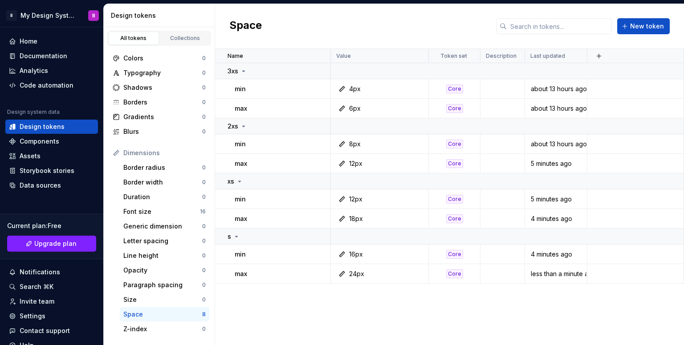
scroll to position [134, 0]
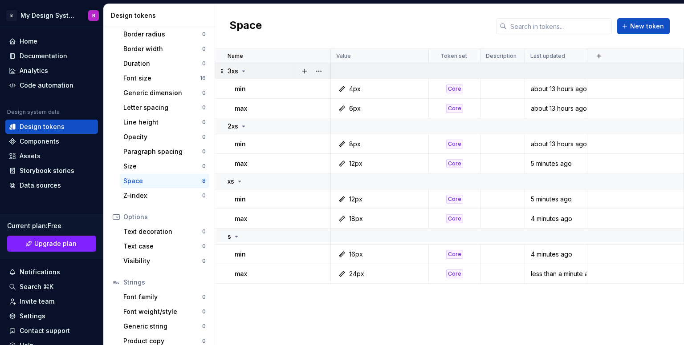
click at [241, 76] on td "3xs" at bounding box center [273, 71] width 116 height 16
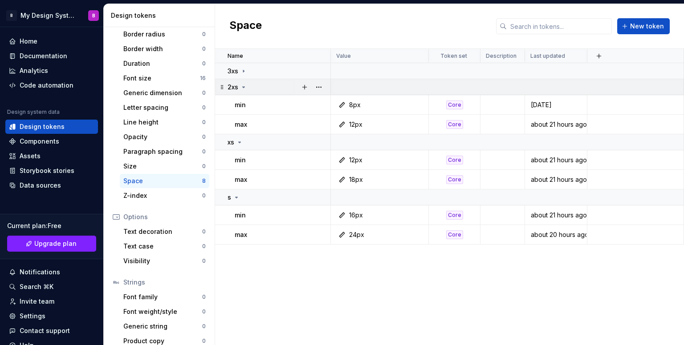
click at [243, 86] on icon at bounding box center [243, 87] width 7 height 7
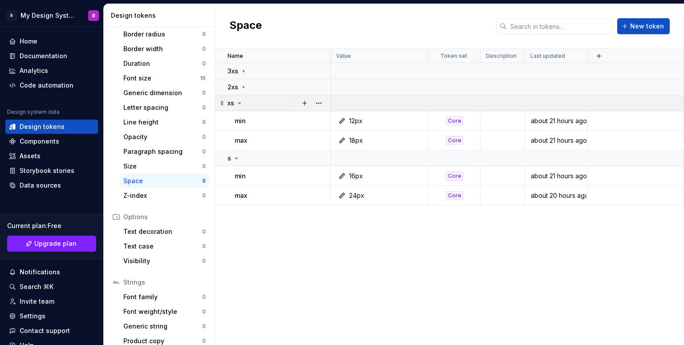
click at [244, 105] on div "xs" at bounding box center [278, 103] width 102 height 9
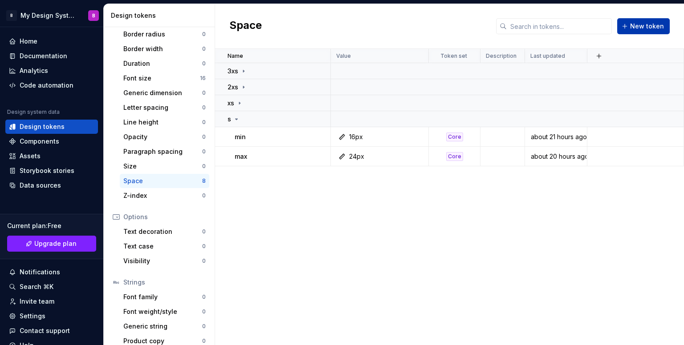
click at [655, 27] on span "New token" at bounding box center [647, 26] width 34 height 9
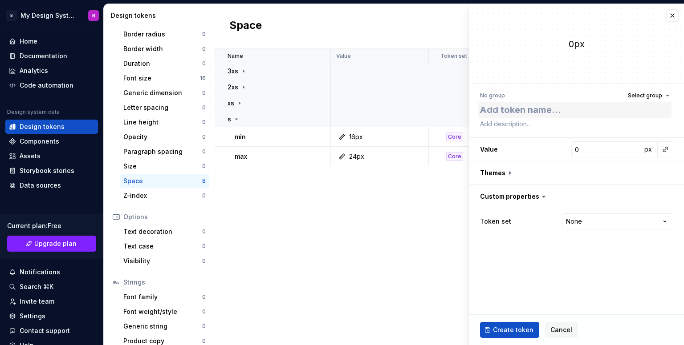
click at [616, 109] on textarea at bounding box center [574, 110] width 193 height 16
type textarea "*"
type textarea "m"
